Goal: Information Seeking & Learning: Learn about a topic

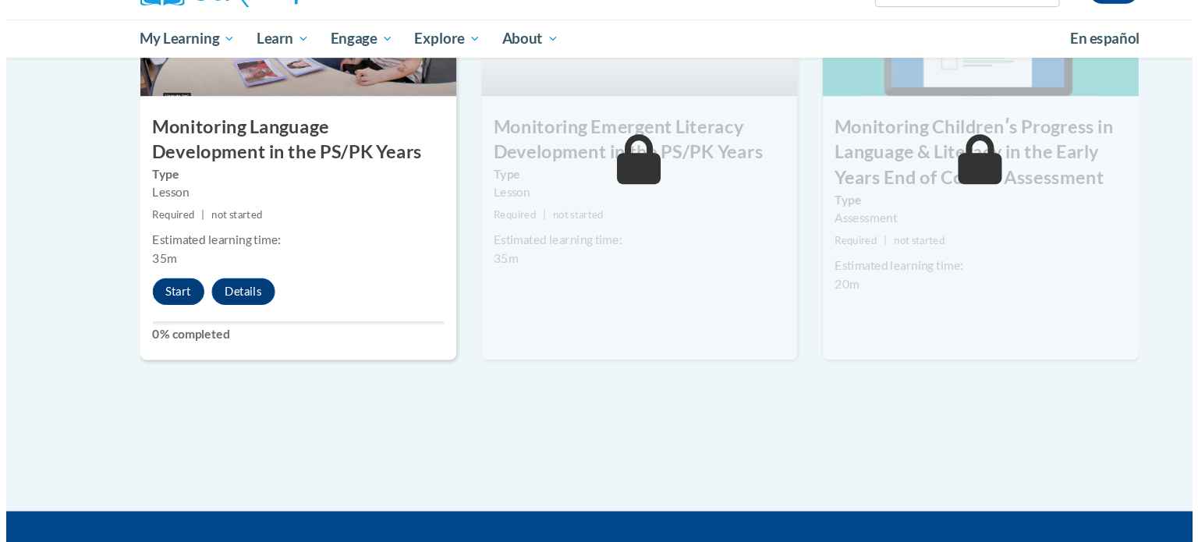
scroll to position [1390, 0]
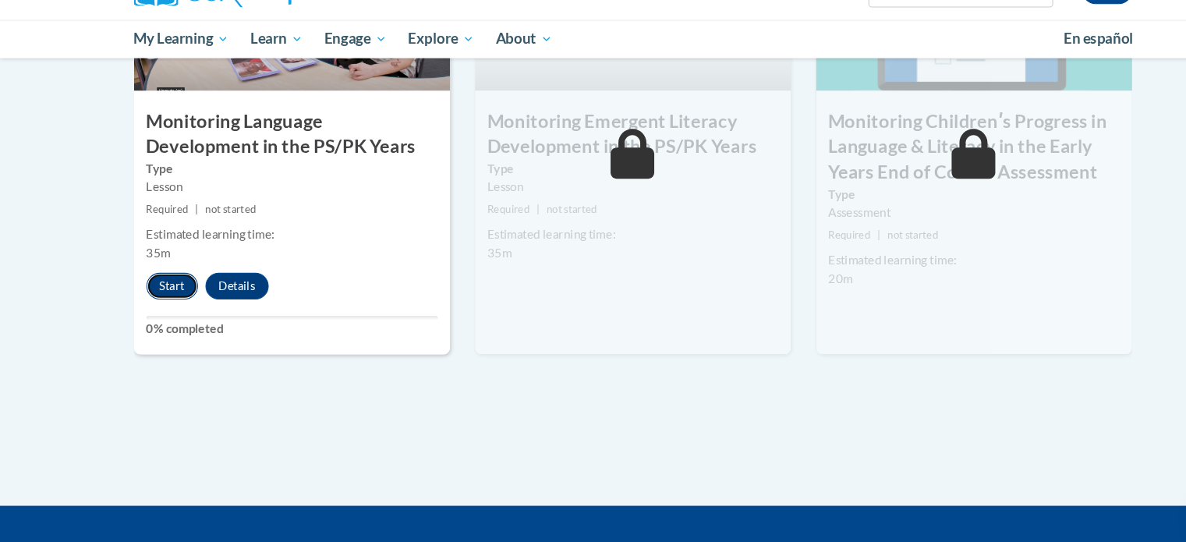
click at [165, 299] on button "Start" at bounding box center [161, 300] width 48 height 25
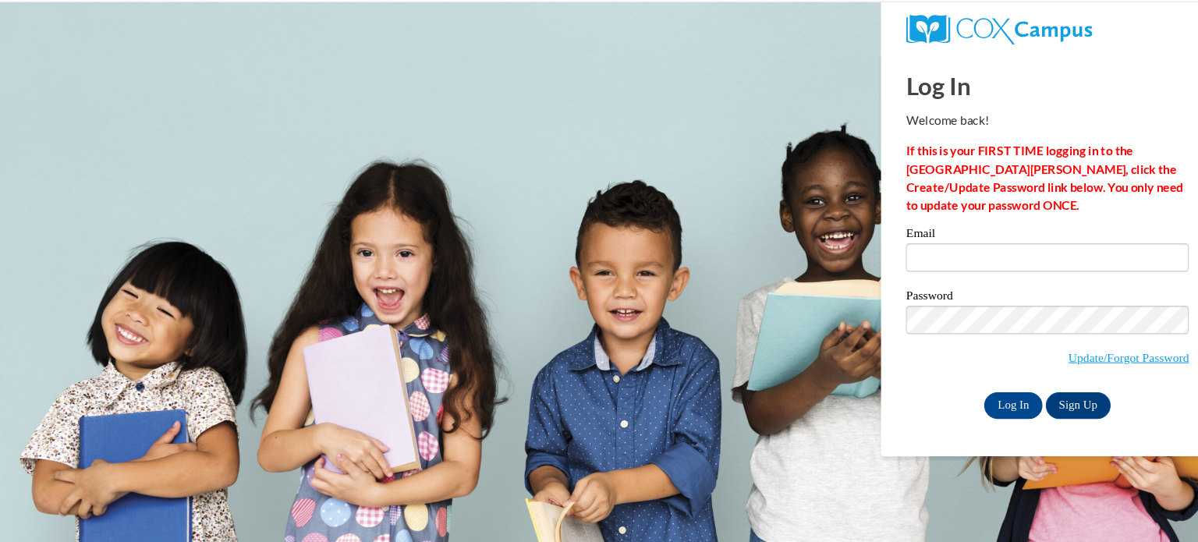
scroll to position [0, 0]
type input "[EMAIL_ADDRESS][DOMAIN_NAME]"
click at [954, 376] on input "Log In" at bounding box center [949, 379] width 55 height 25
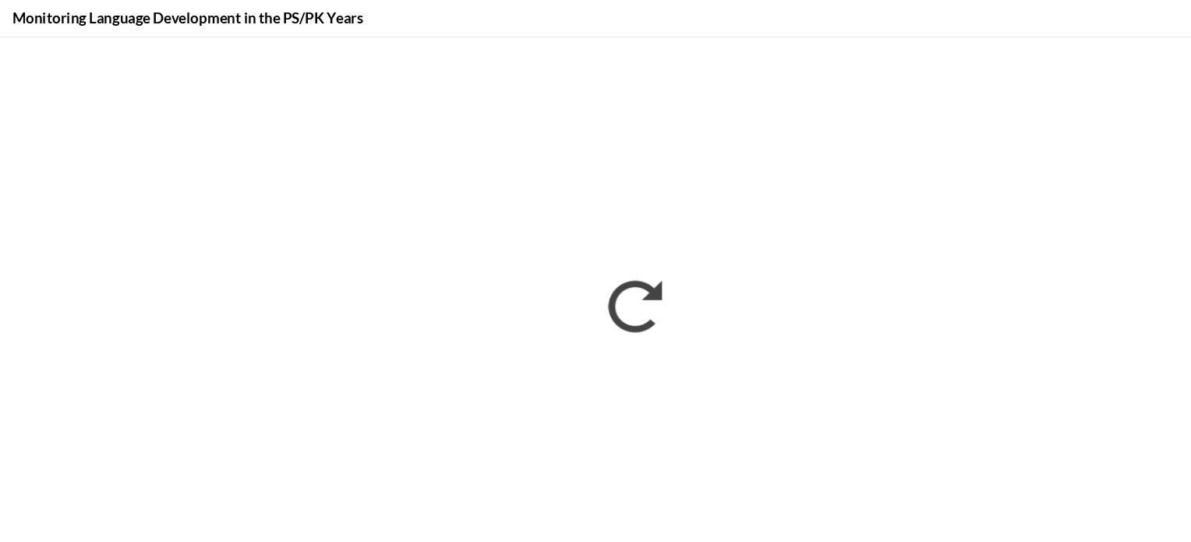
scroll to position [1437, 0]
